Goal: Use online tool/utility: Utilize a website feature to perform a specific function

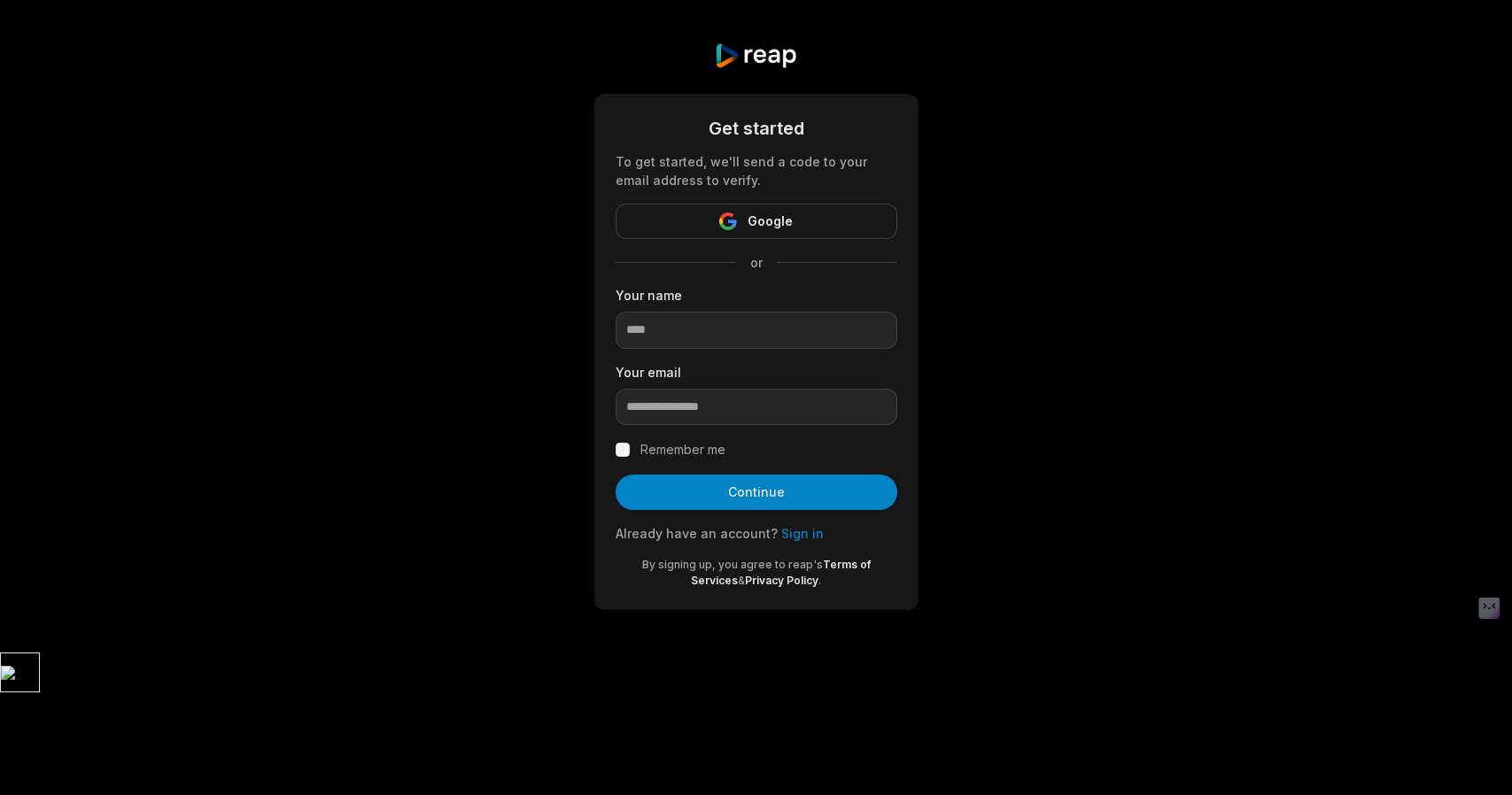
click at [719, 231] on button "Google" at bounding box center [756, 221] width 281 height 36
click at [741, 223] on button "Google" at bounding box center [756, 221] width 281 height 36
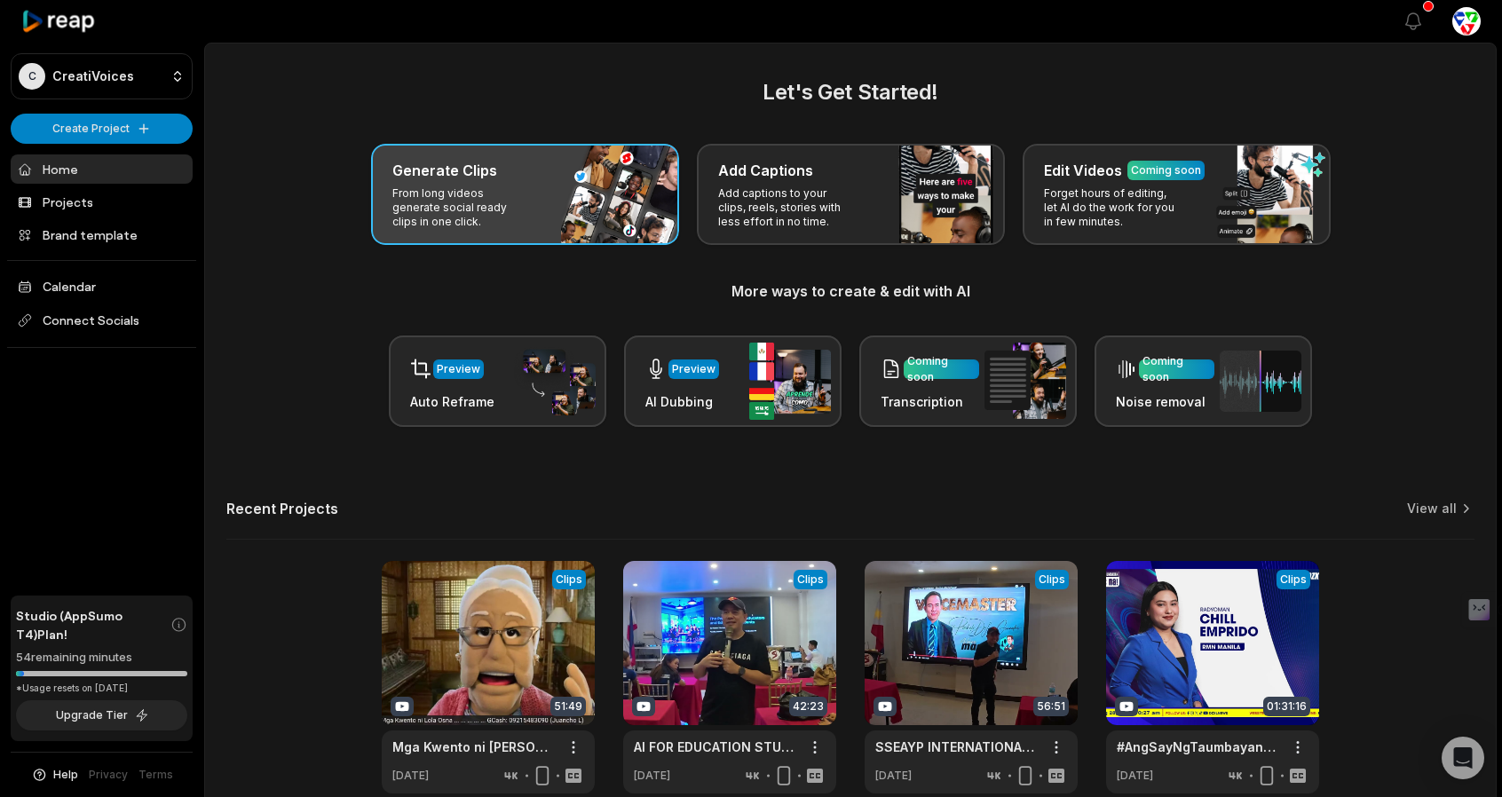
click at [484, 205] on p "From long videos generate social ready clips in one click." at bounding box center [461, 207] width 138 height 43
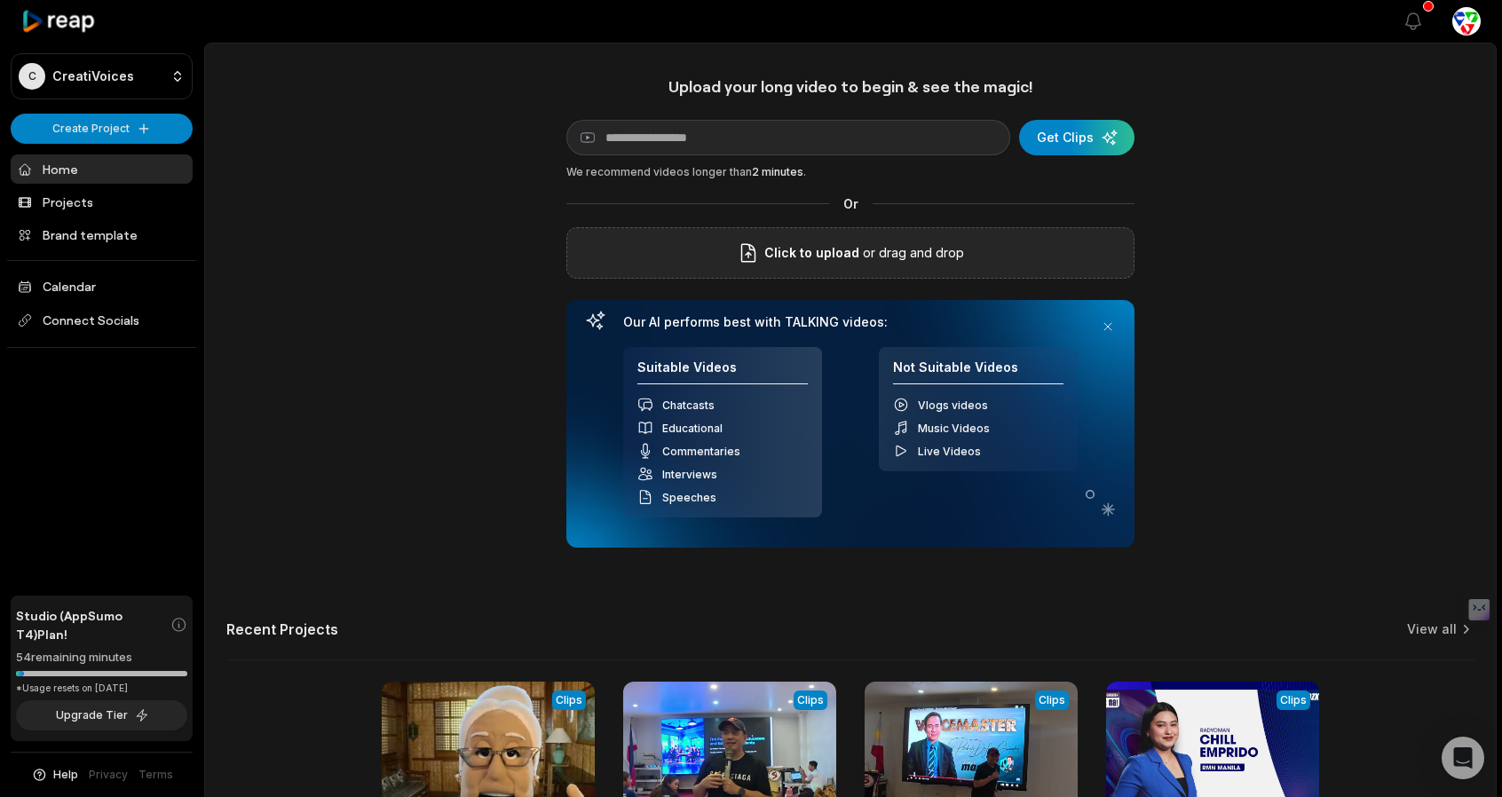
click at [862, 251] on p "or drag and drop" at bounding box center [911, 252] width 105 height 21
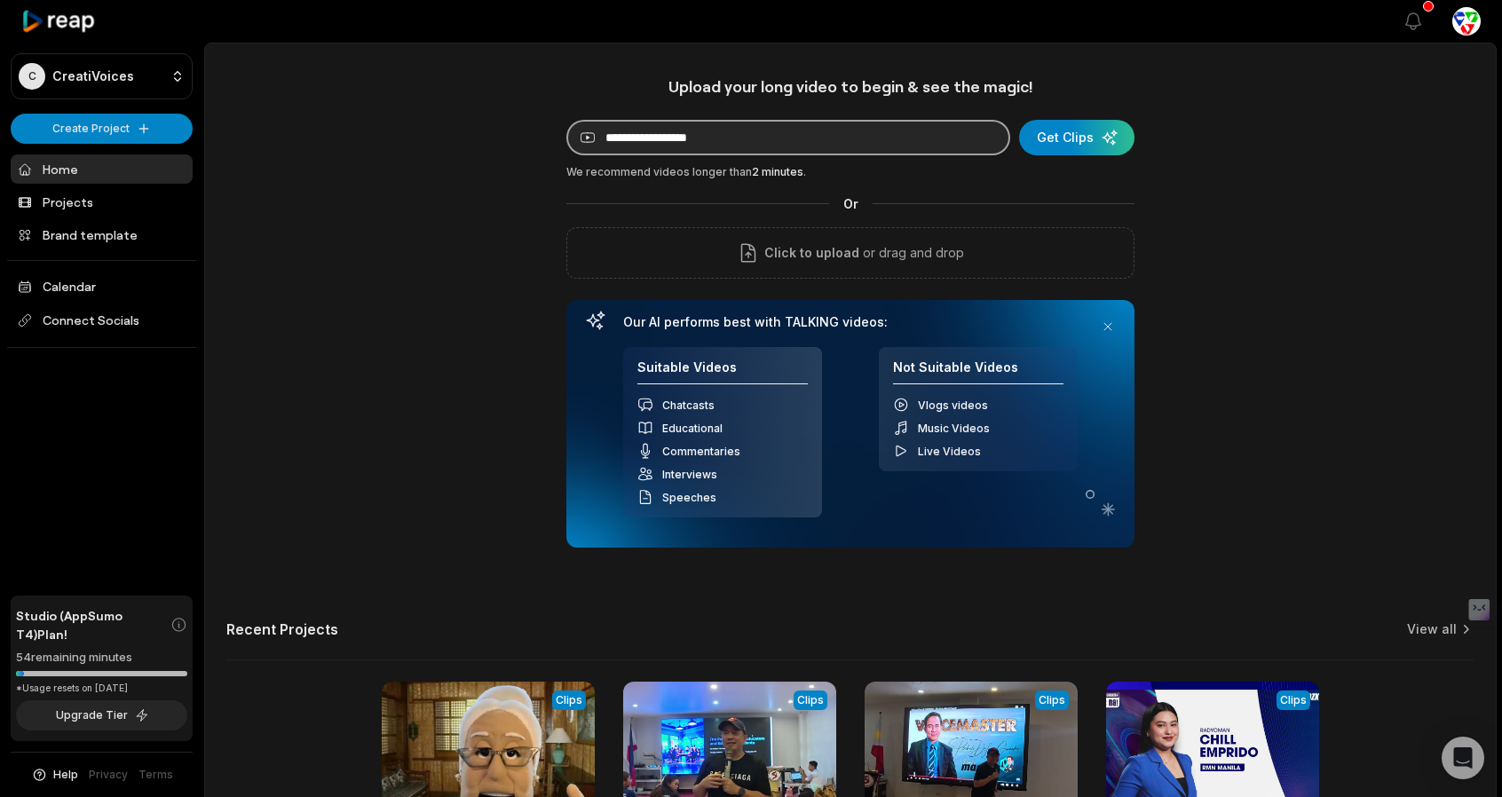
click at [849, 138] on input at bounding box center [788, 138] width 444 height 36
paste input "**********"
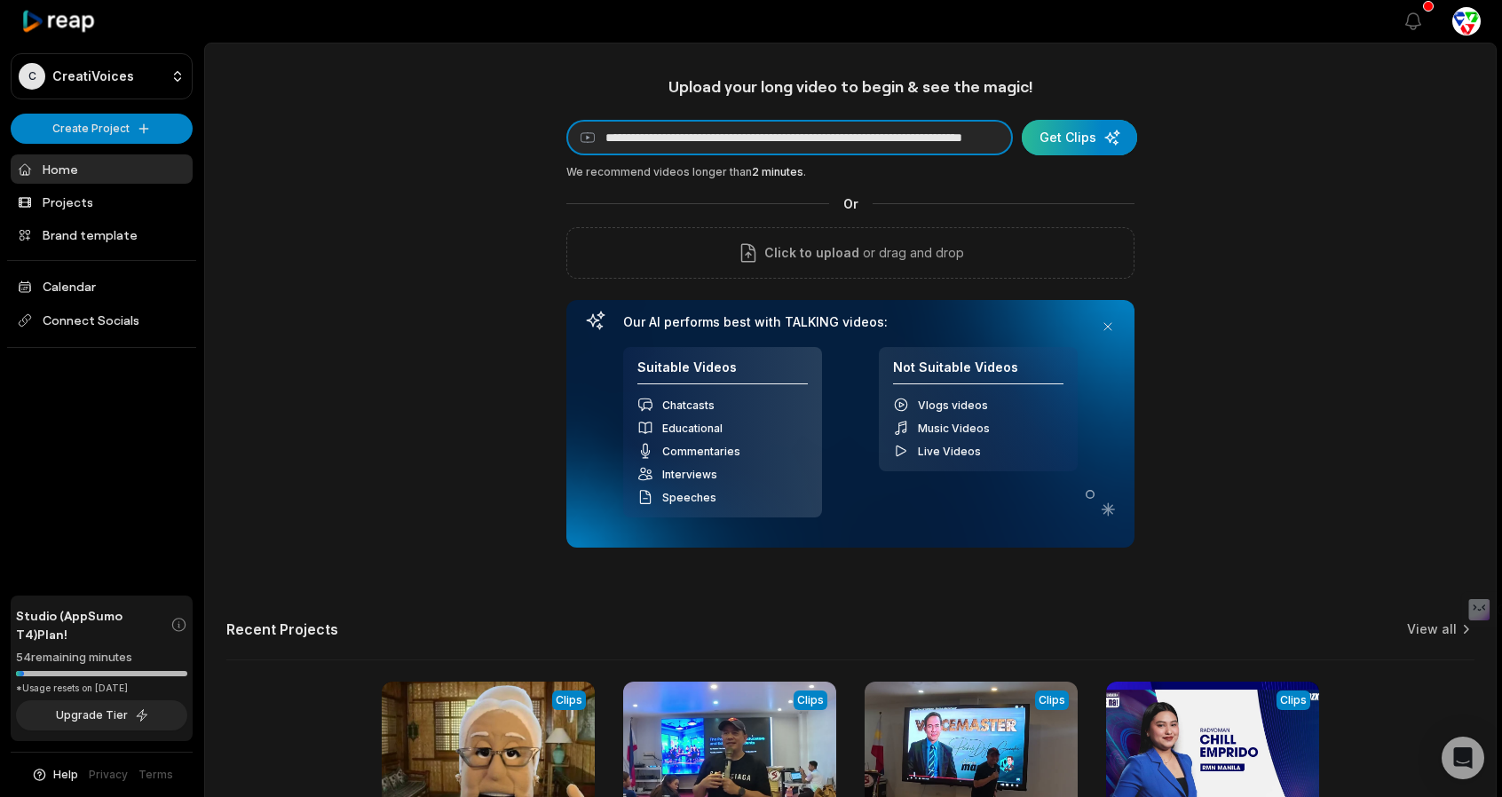
type input "**********"
click at [1086, 138] on div "submit" at bounding box center [1079, 138] width 115 height 36
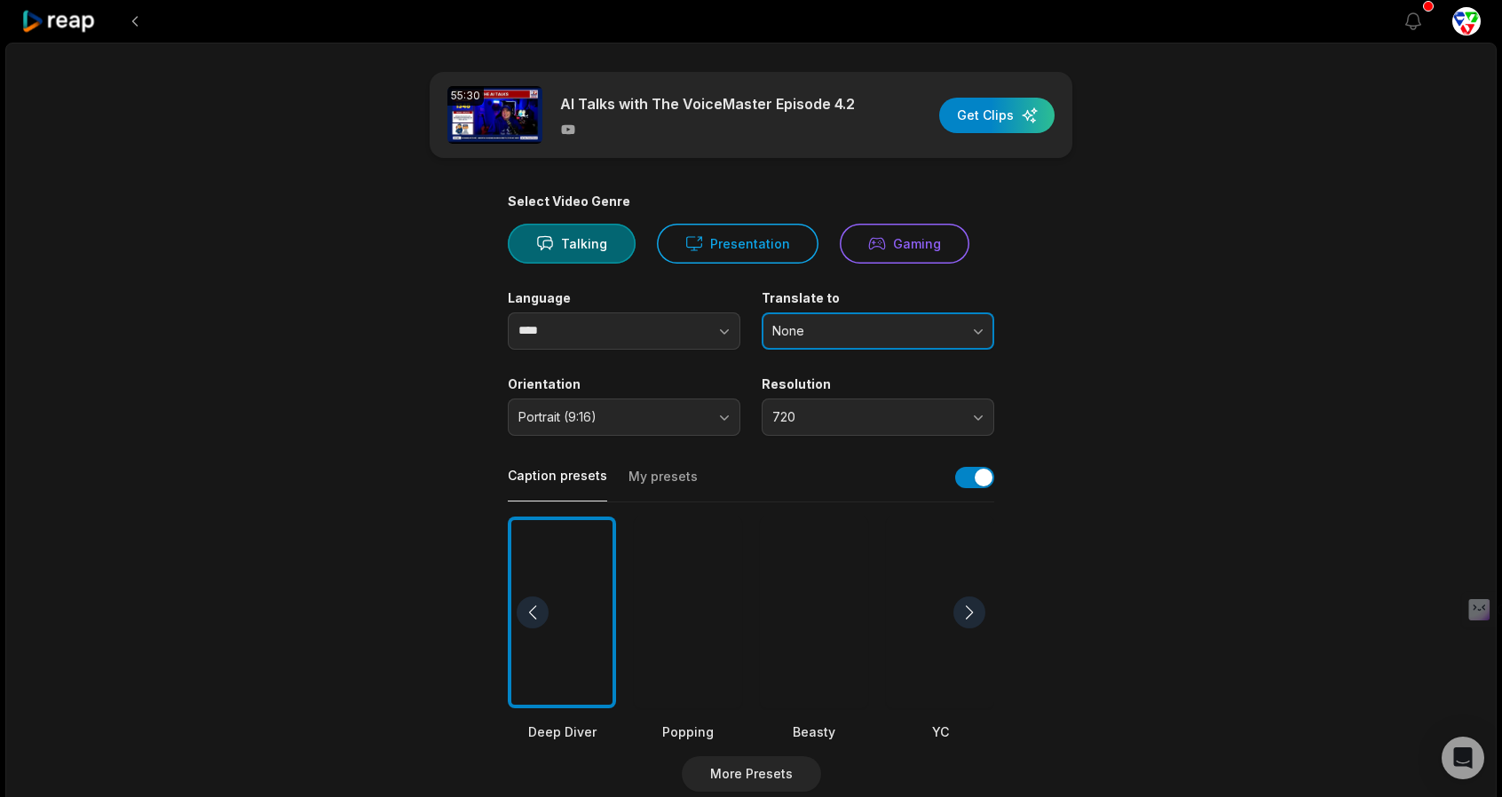
click at [852, 334] on span "None" at bounding box center [865, 331] width 186 height 16
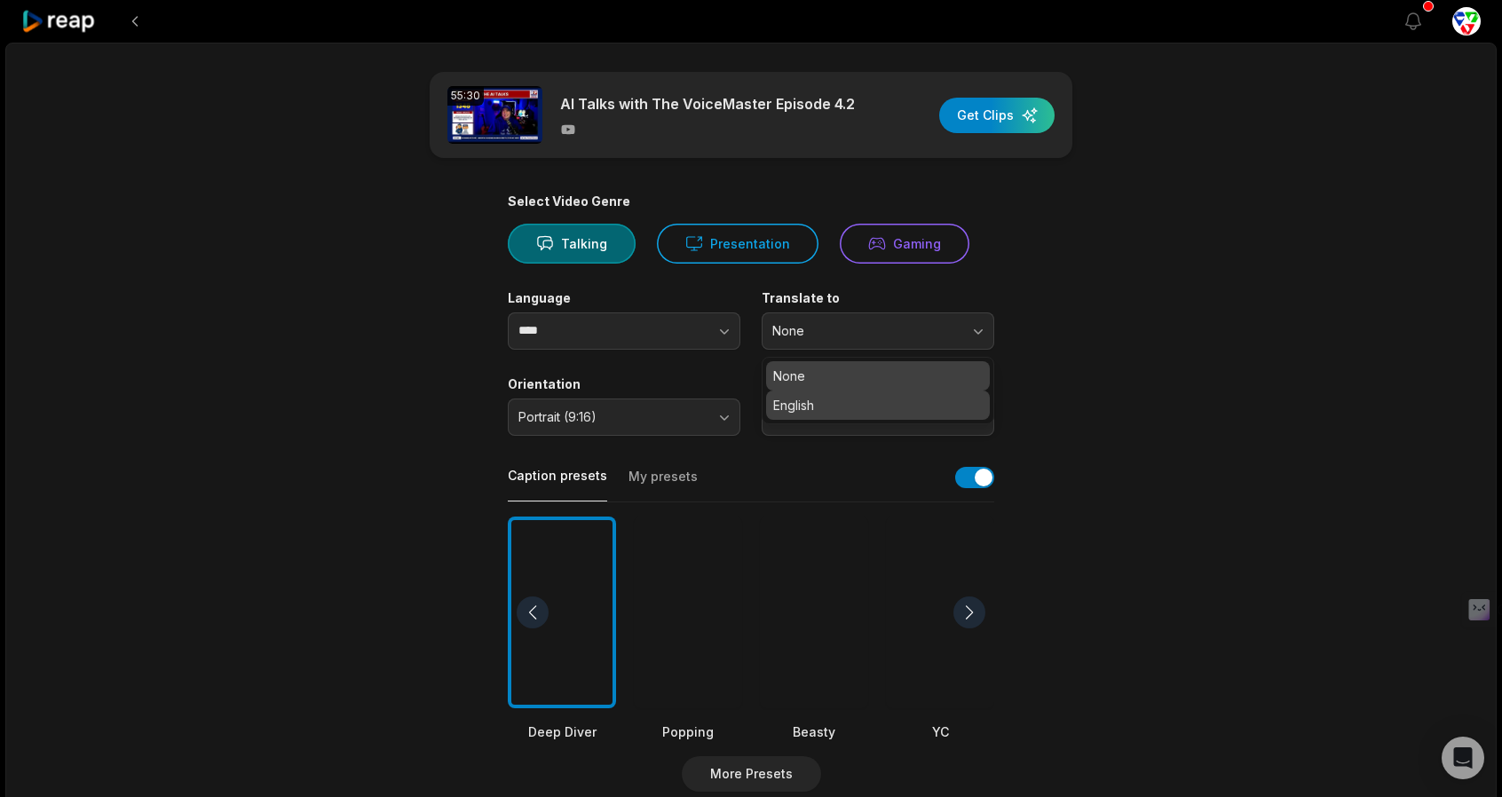
click at [827, 407] on p "English" at bounding box center [878, 405] width 210 height 19
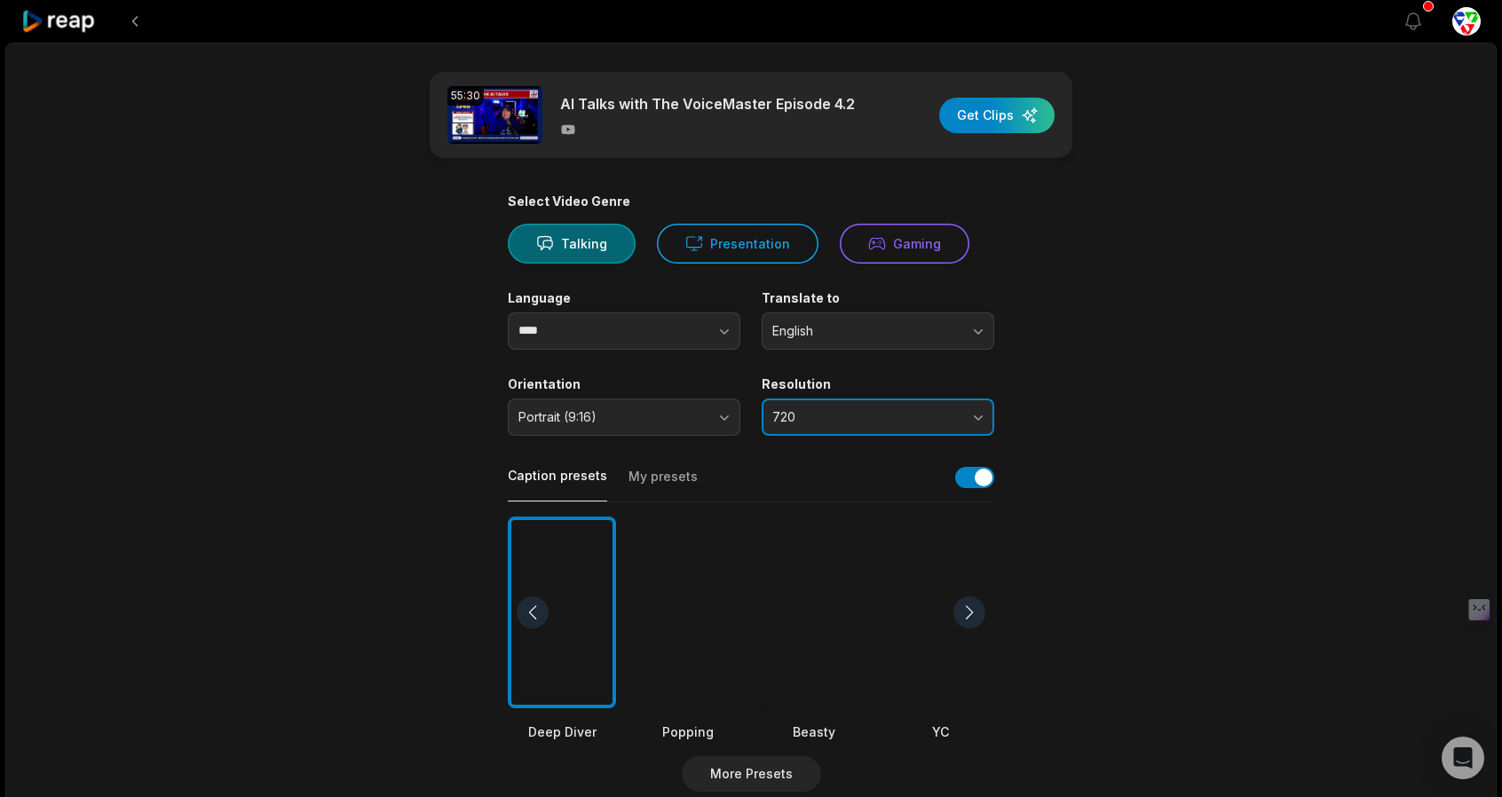
click at [824, 415] on span "720" at bounding box center [865, 417] width 186 height 16
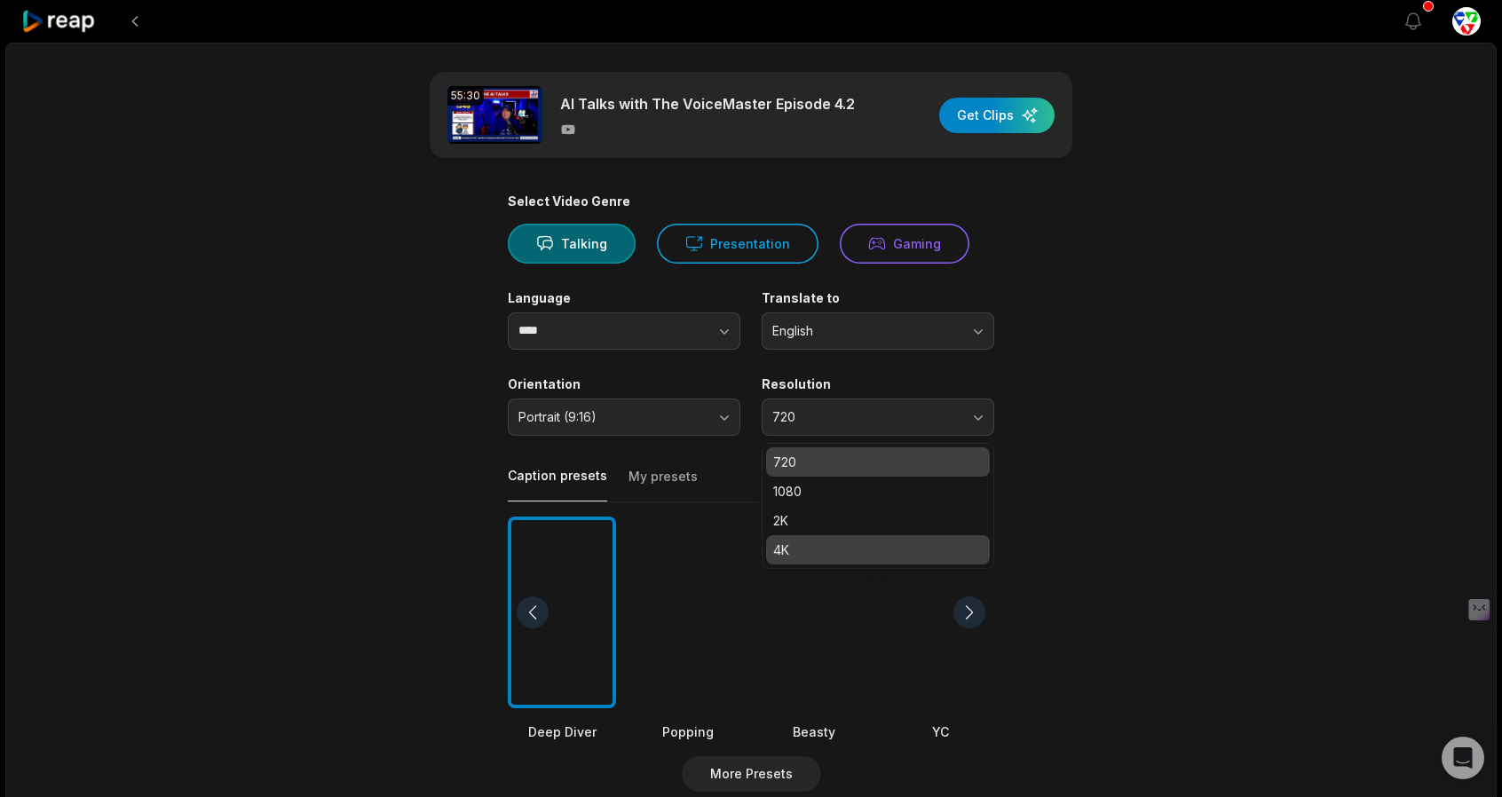
click at [818, 541] on p "4K" at bounding box center [878, 550] width 210 height 19
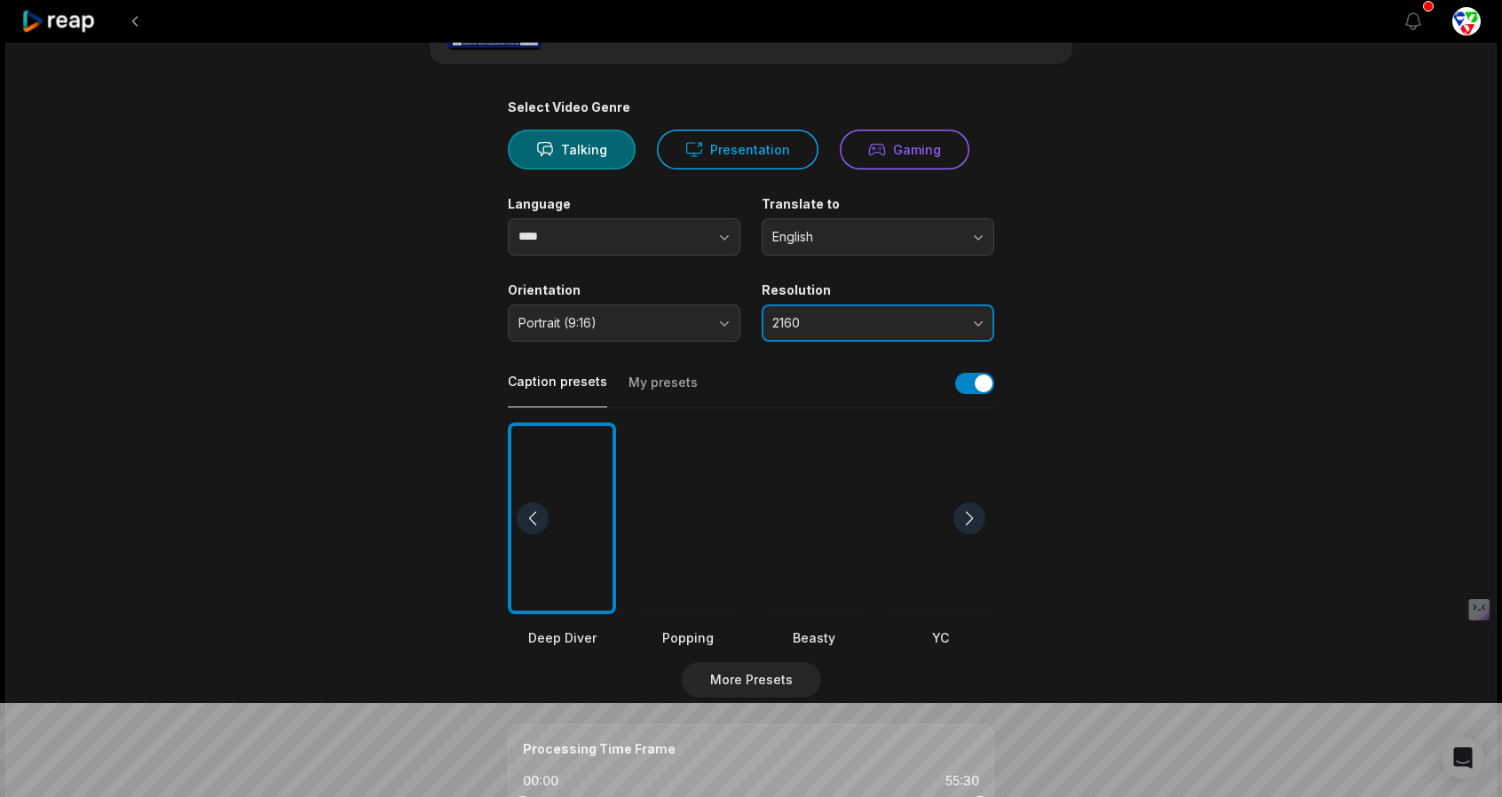
scroll to position [355, 0]
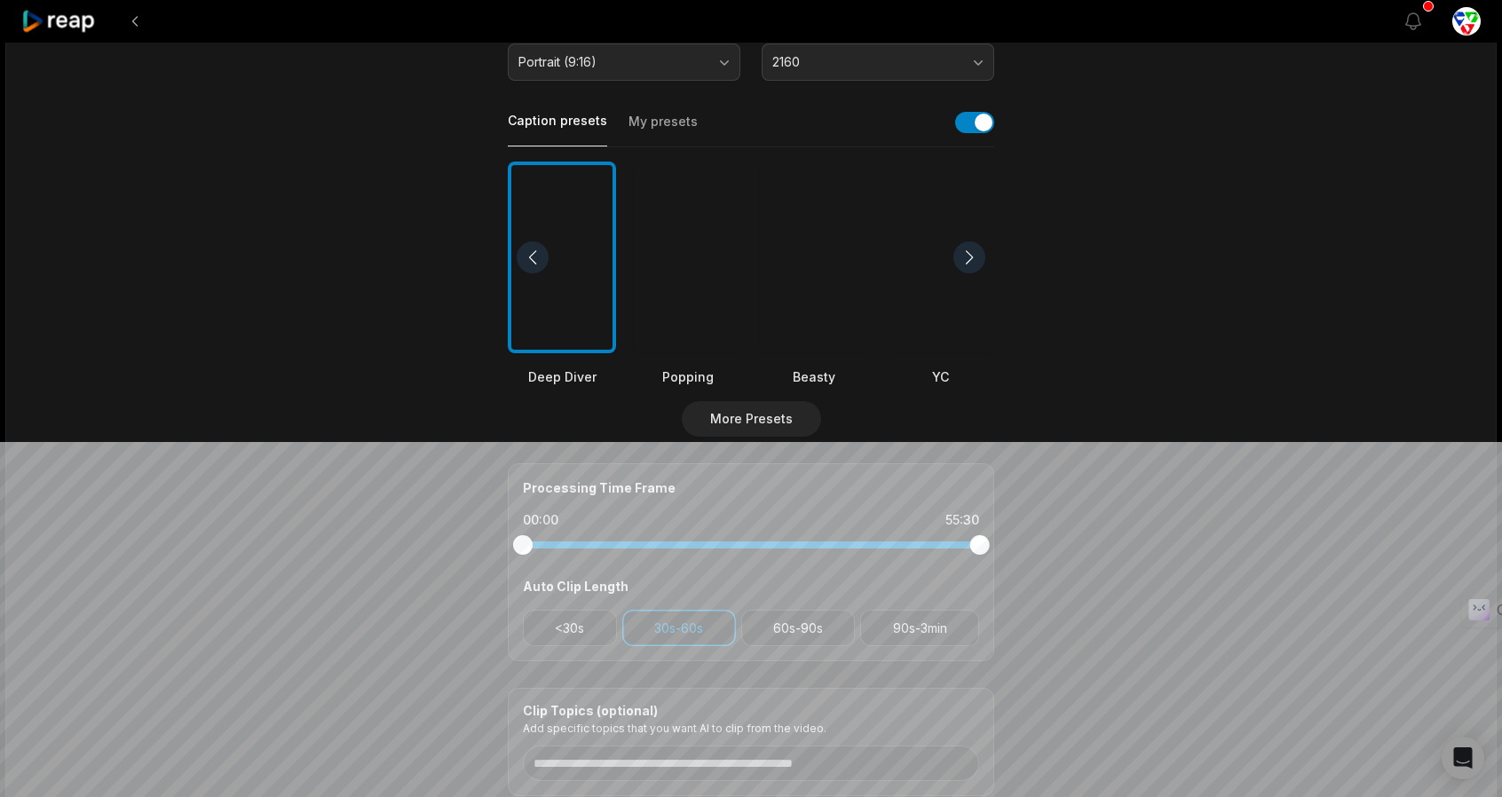
click at [680, 347] on div at bounding box center [688, 258] width 108 height 193
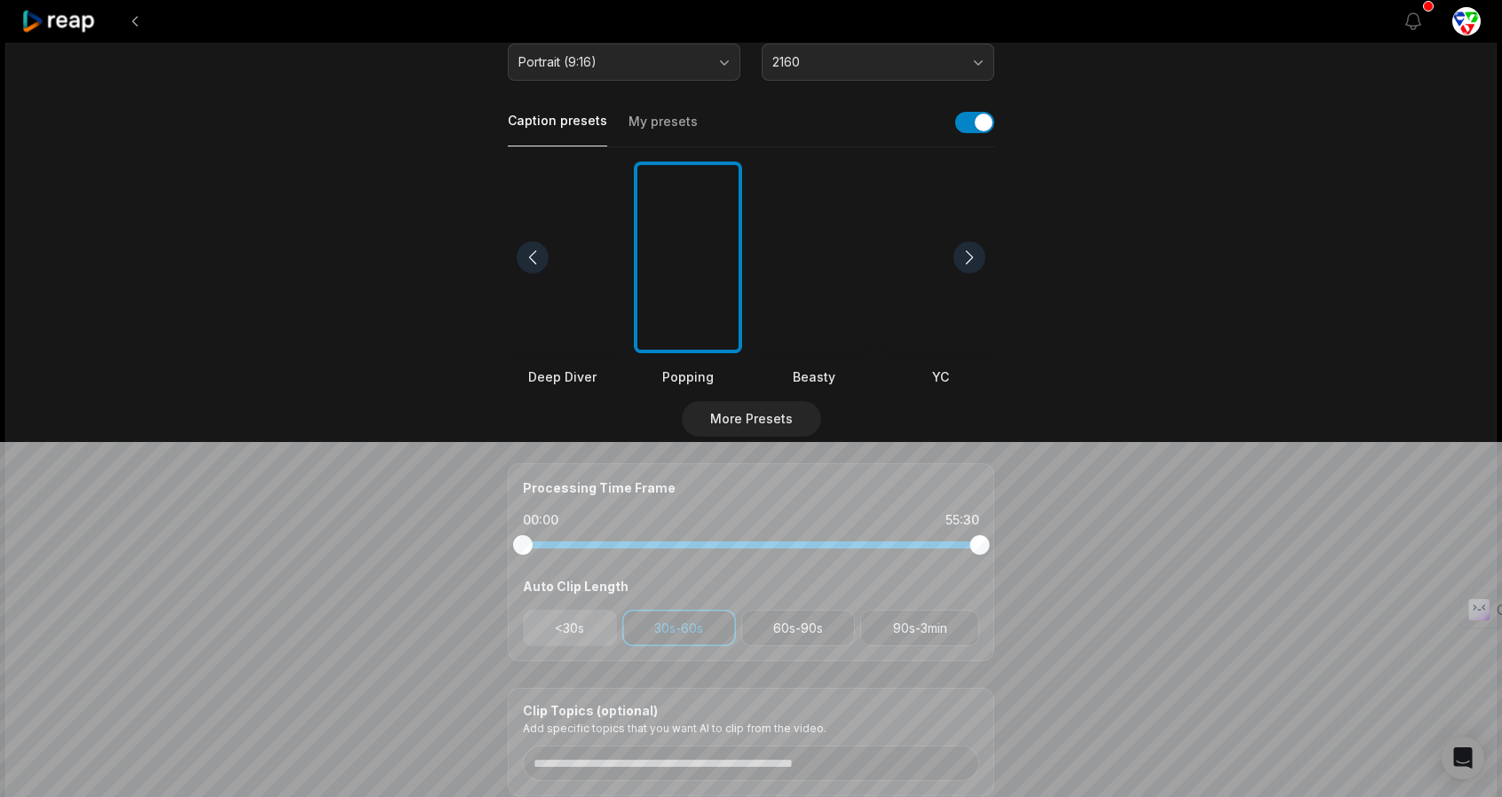
click at [566, 624] on button "<30s" at bounding box center [570, 628] width 94 height 36
click at [781, 632] on button "60s-90s" at bounding box center [798, 628] width 115 height 36
click at [935, 629] on button "90s-3min" at bounding box center [919, 628] width 119 height 36
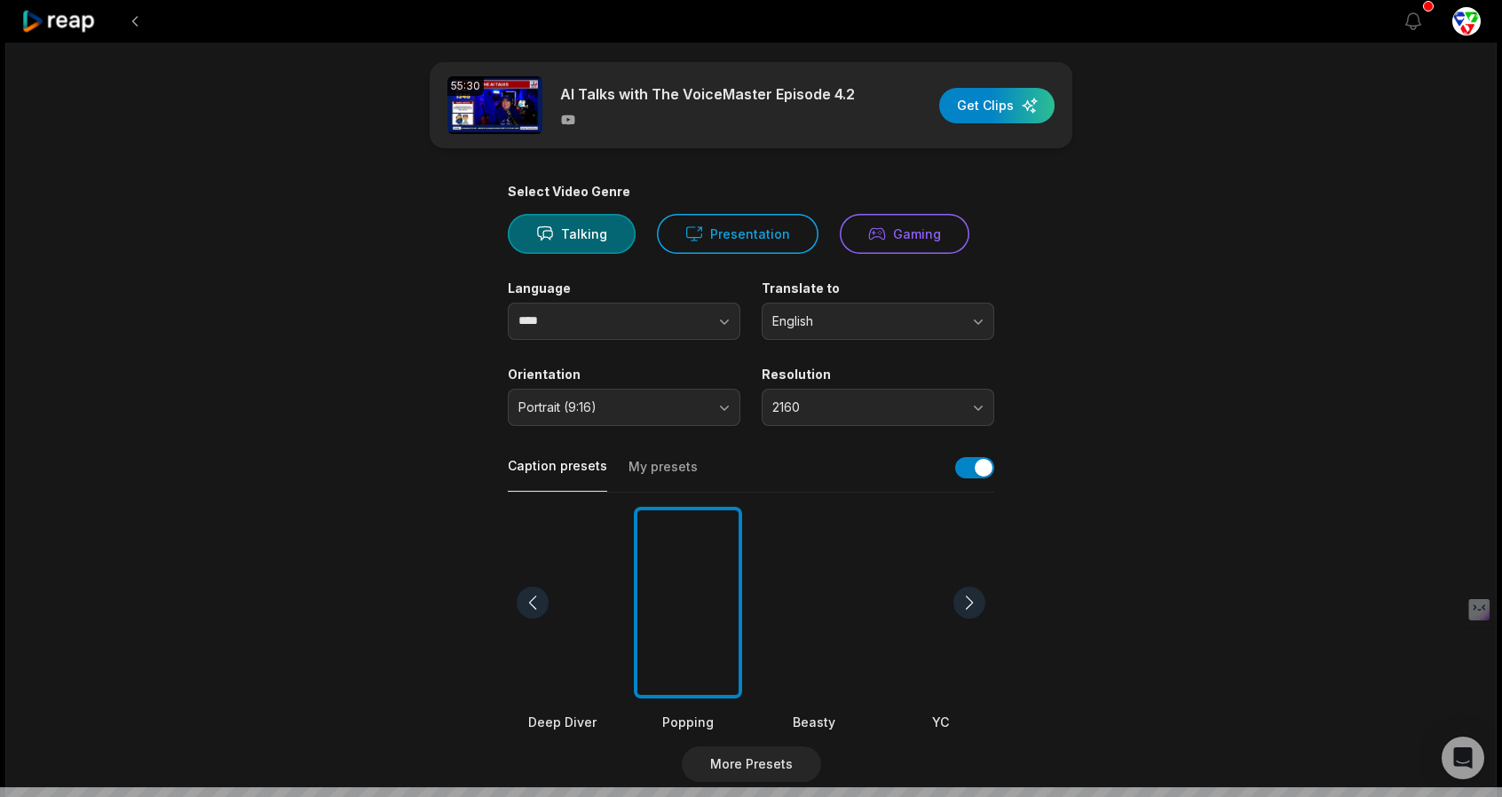
scroll to position [0, 0]
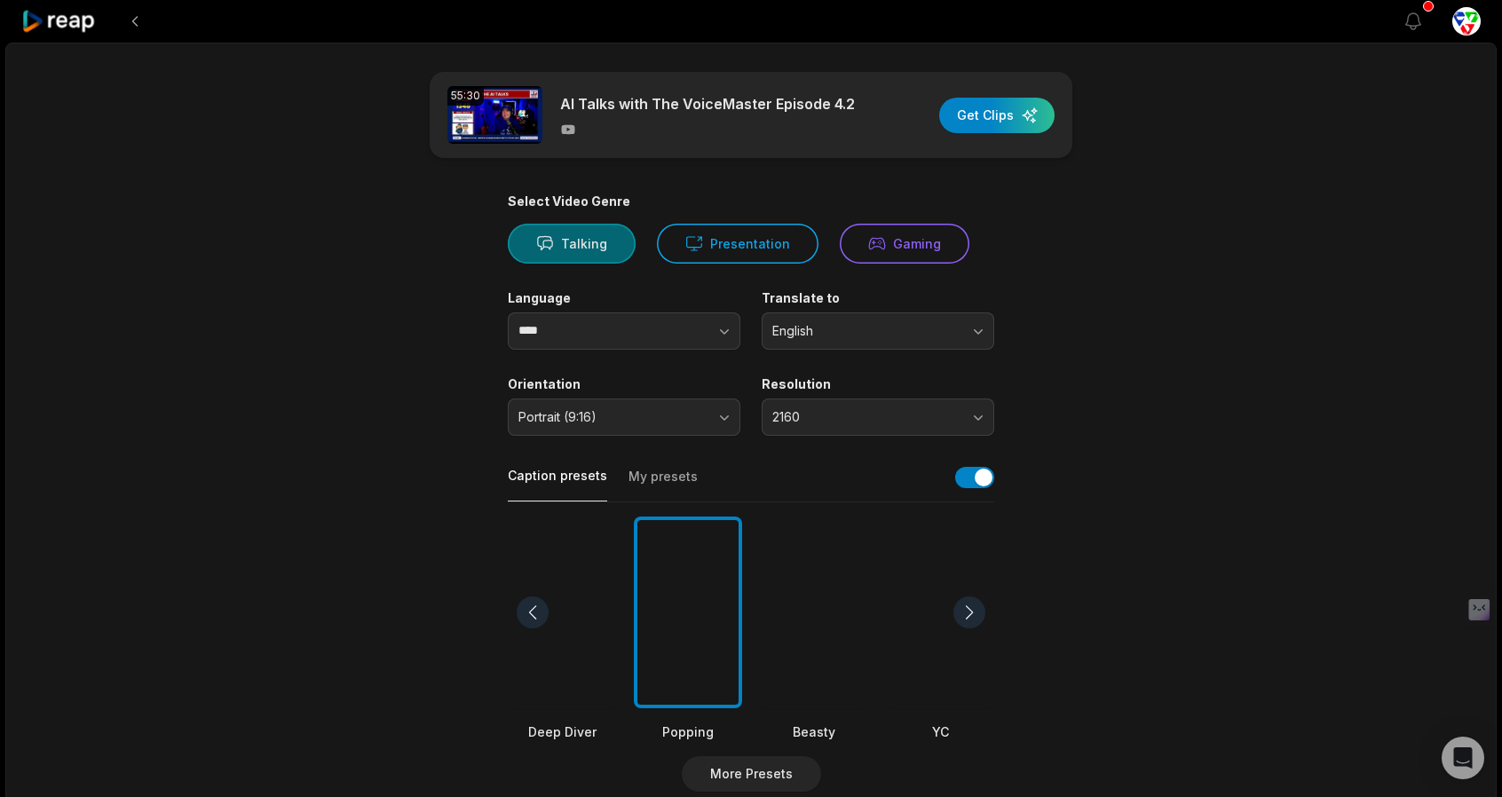
click at [574, 247] on button "Talking" at bounding box center [572, 244] width 128 height 40
click at [992, 120] on div "button" at bounding box center [996, 116] width 115 height 36
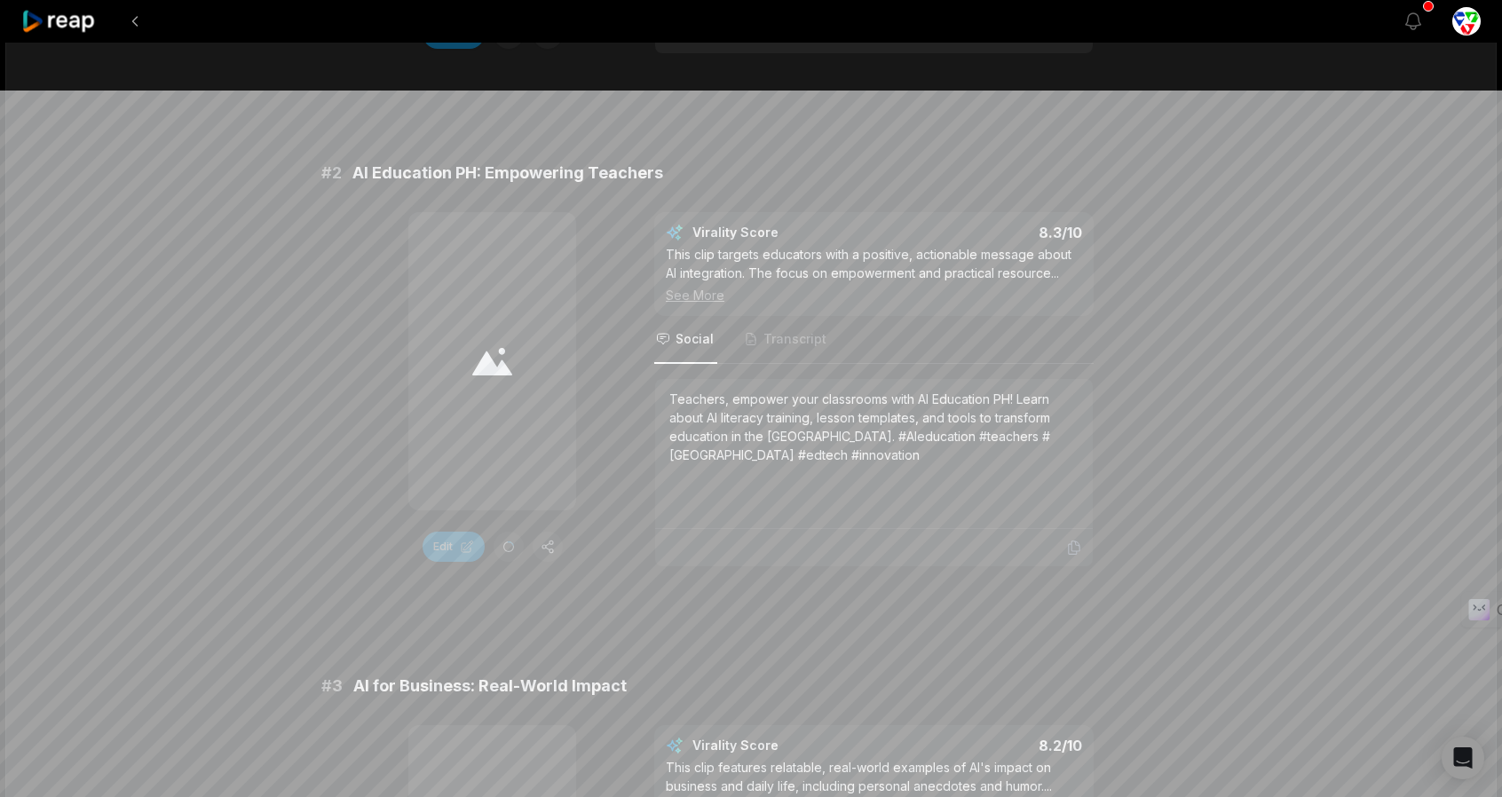
scroll to position [710, 0]
